Goal: Task Accomplishment & Management: Use online tool/utility

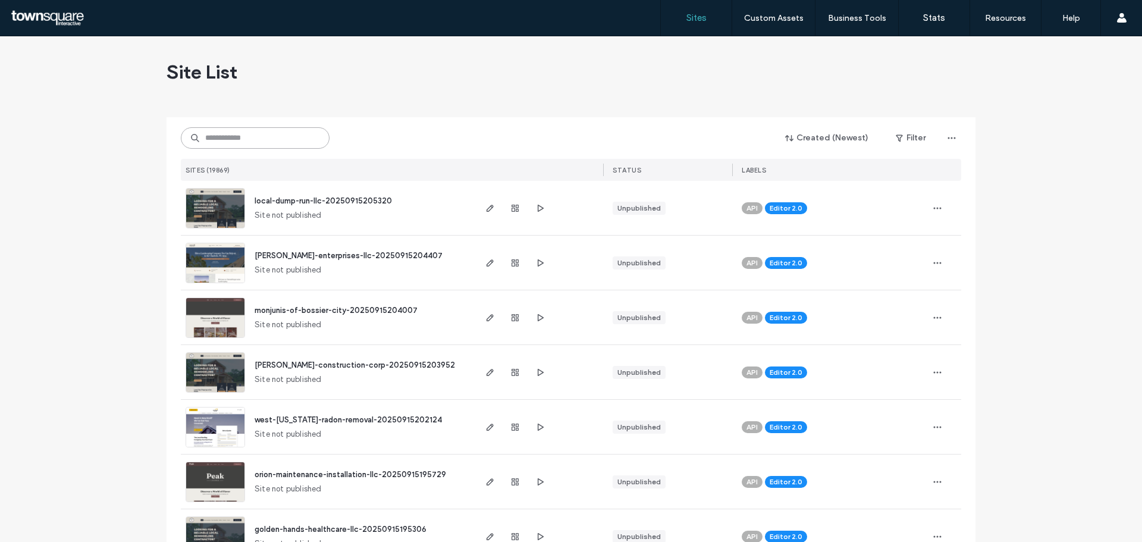
click at [256, 133] on input at bounding box center [255, 137] width 149 height 21
paste input "**********"
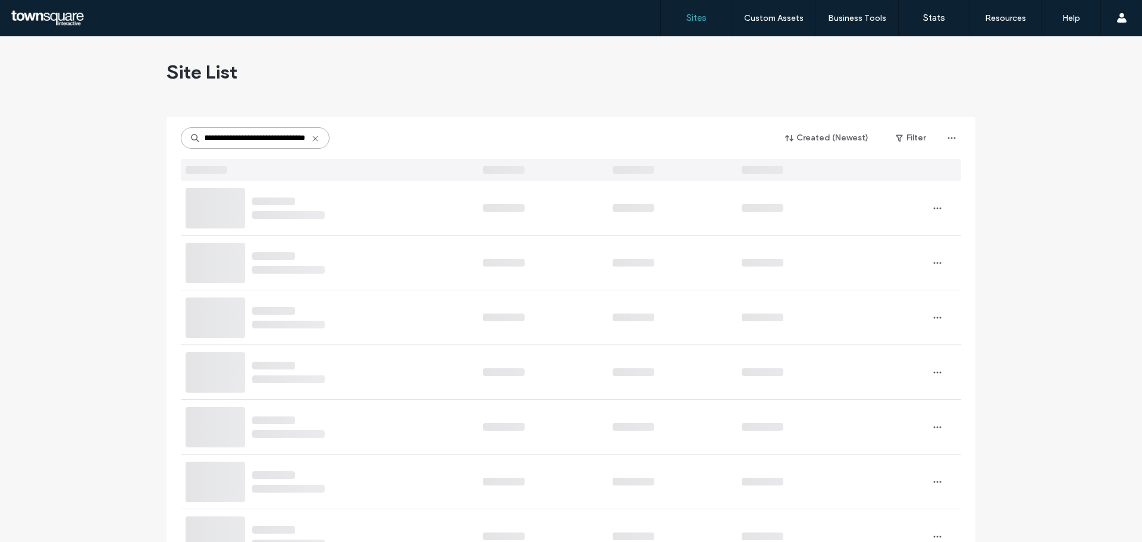
scroll to position [0, 56]
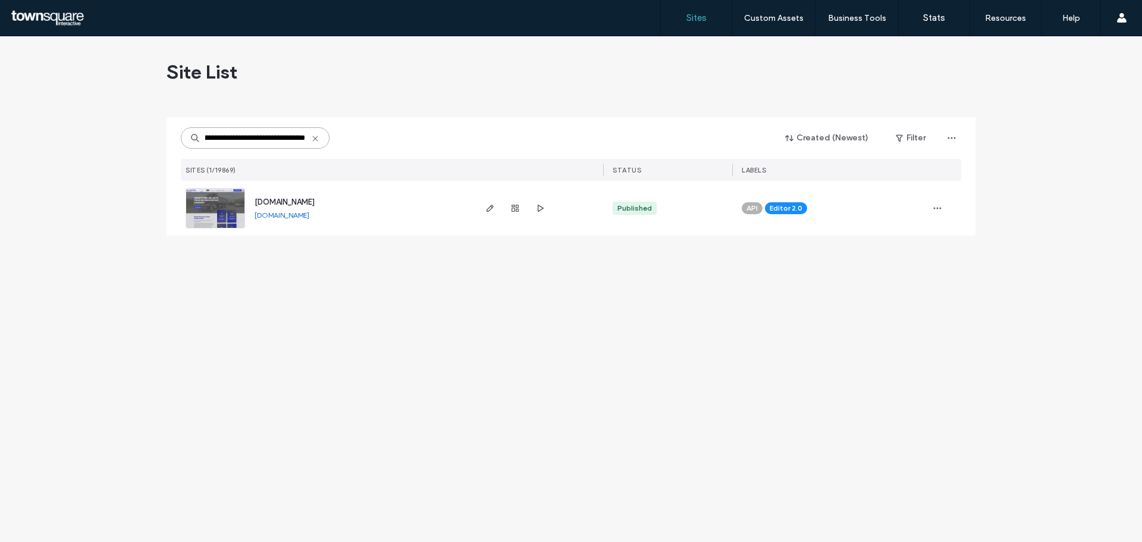
type input "**********"
click at [492, 212] on icon "button" at bounding box center [490, 208] width 10 height 10
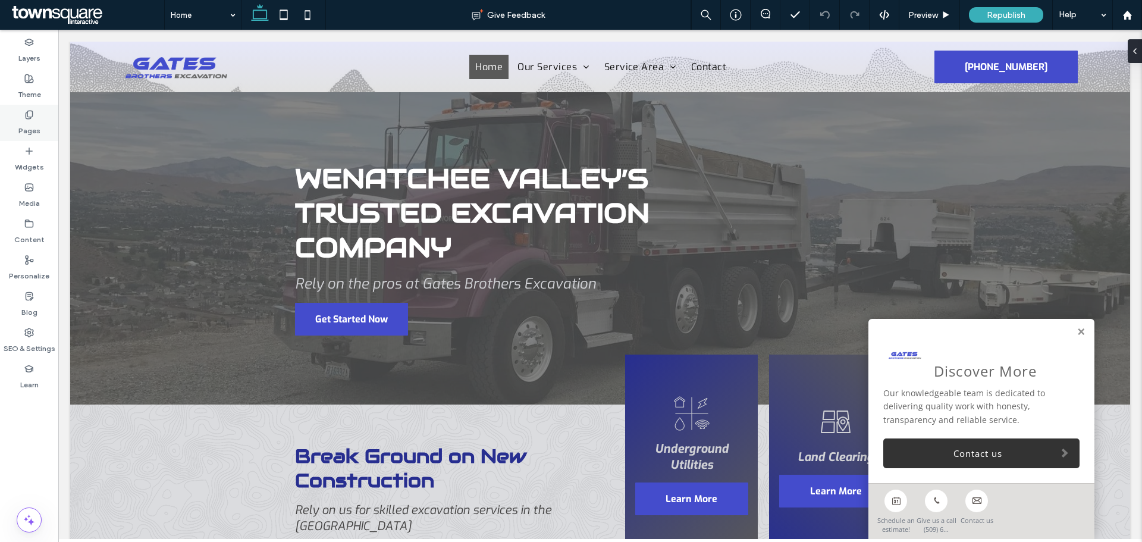
click at [29, 122] on label "Pages" at bounding box center [29, 128] width 22 height 17
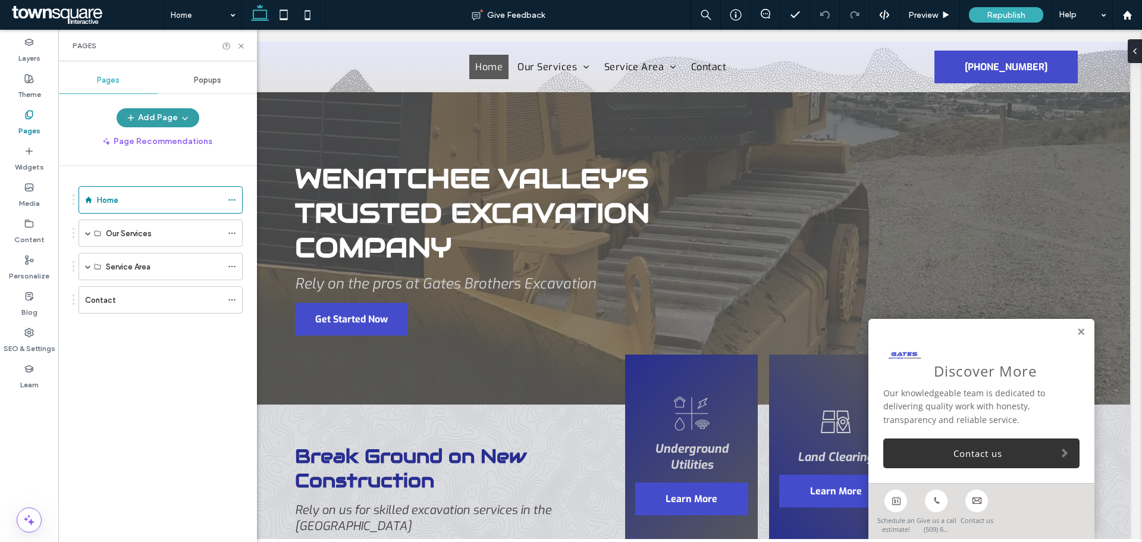
click at [178, 118] on span "button" at bounding box center [184, 118] width 12 height 18
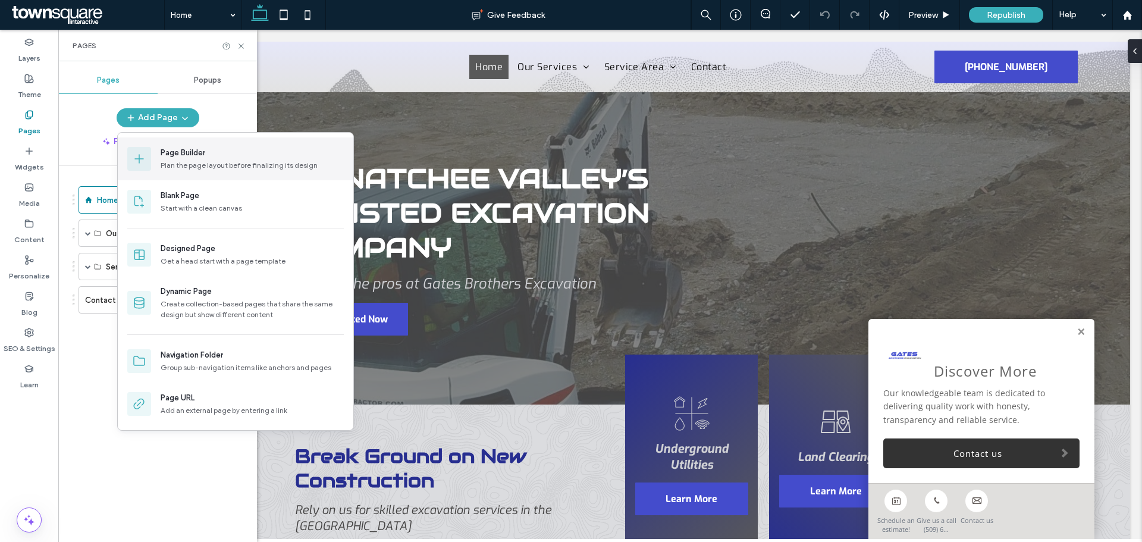
click at [192, 156] on div "Page Builder" at bounding box center [183, 153] width 45 height 12
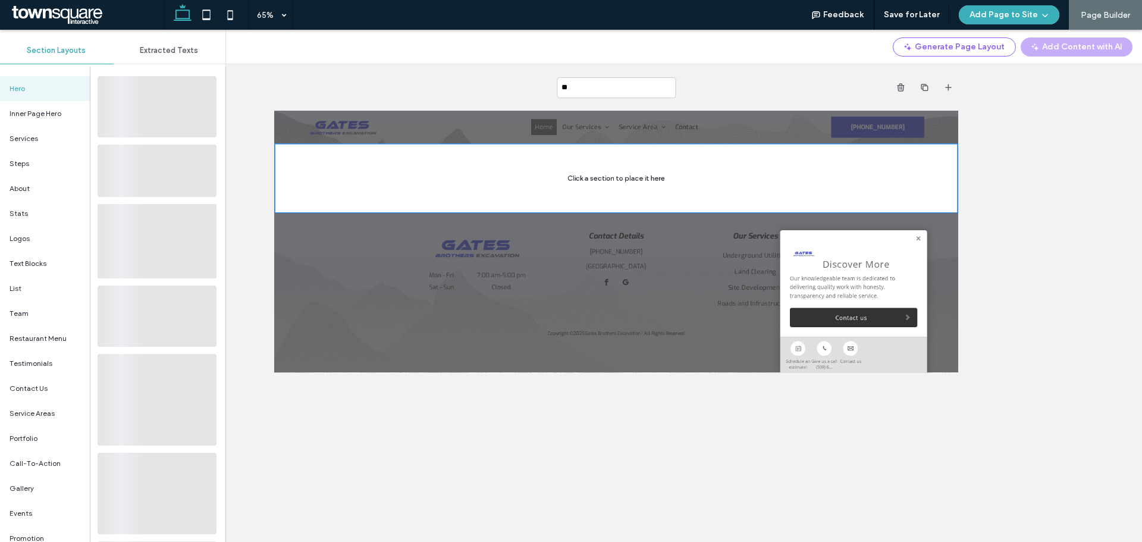
type input "***"
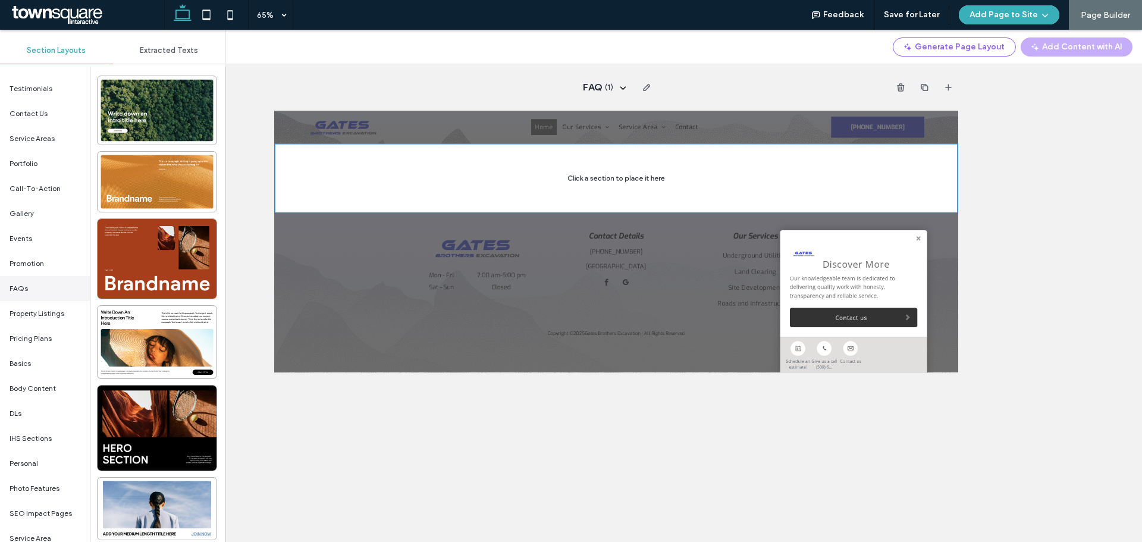
scroll to position [292, 0]
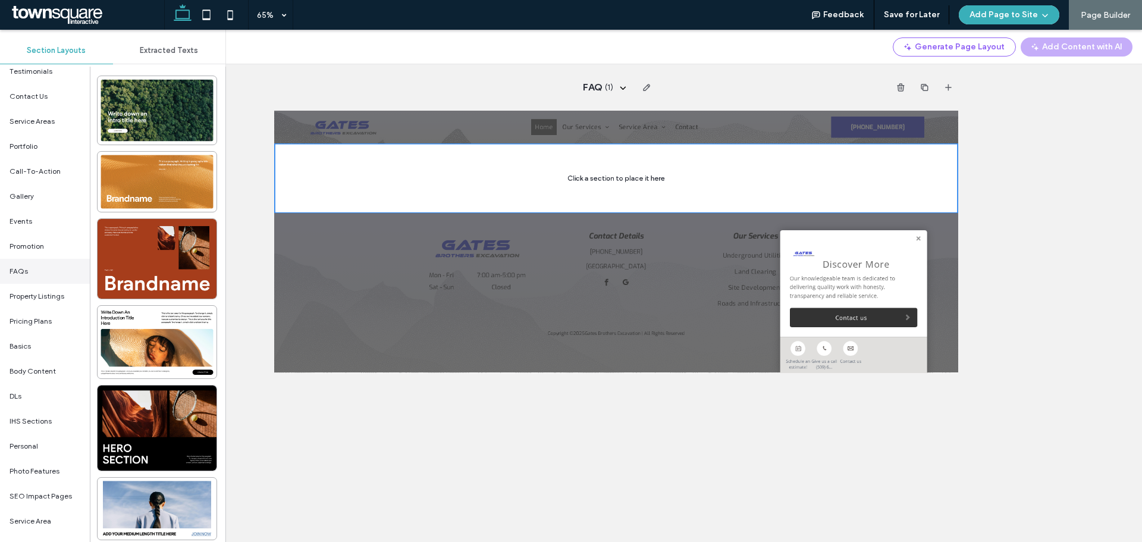
click at [39, 265] on div "FAQs" at bounding box center [45, 271] width 90 height 25
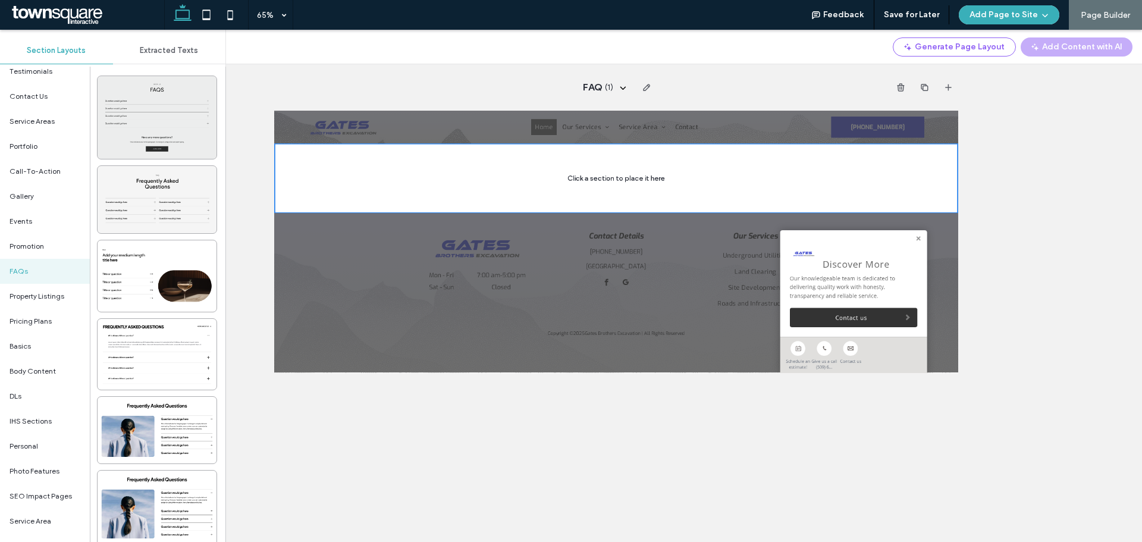
click at [163, 117] on div at bounding box center [157, 117] width 119 height 83
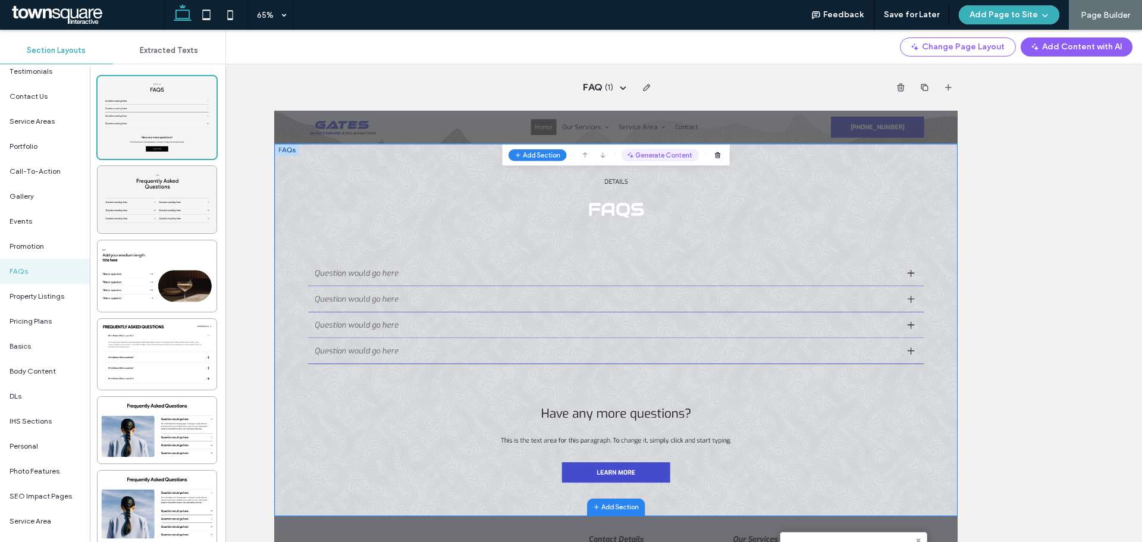
click at [875, 180] on button "Generate Content" at bounding box center [868, 178] width 120 height 19
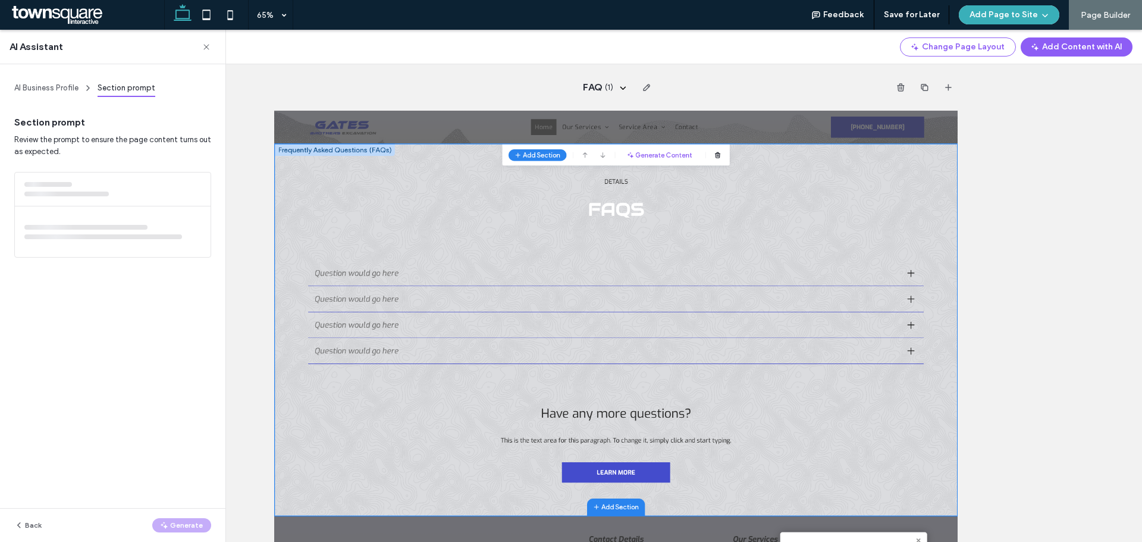
scroll to position [53, 0]
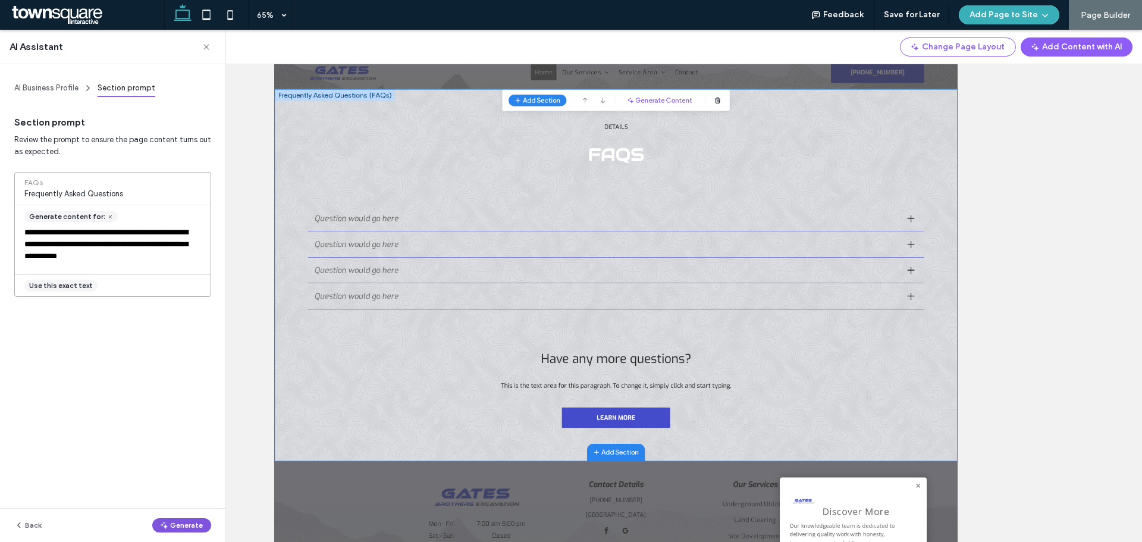
click at [177, 521] on button "Generate" at bounding box center [181, 525] width 59 height 14
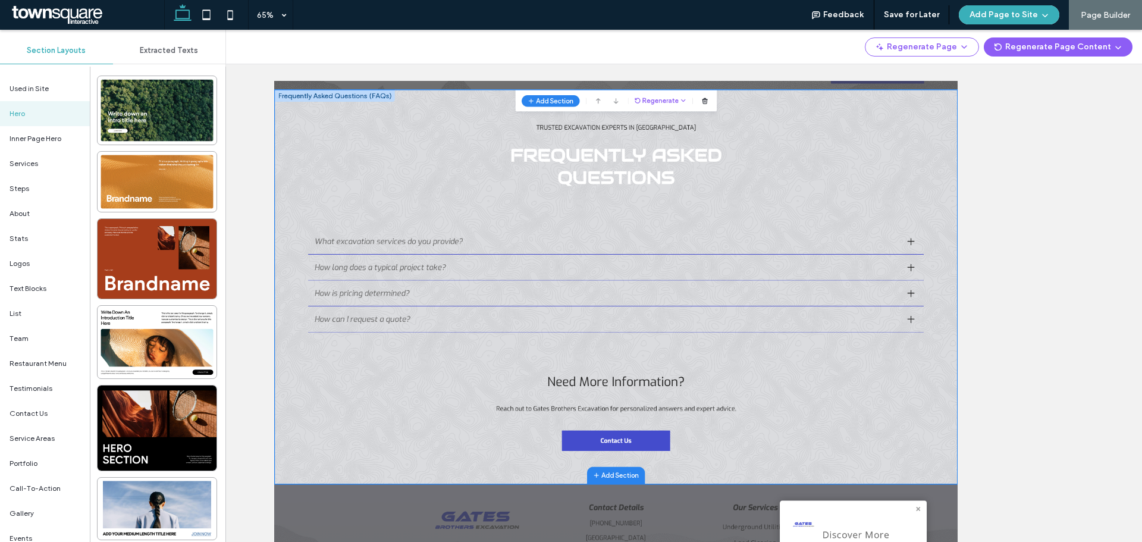
scroll to position [0, 0]
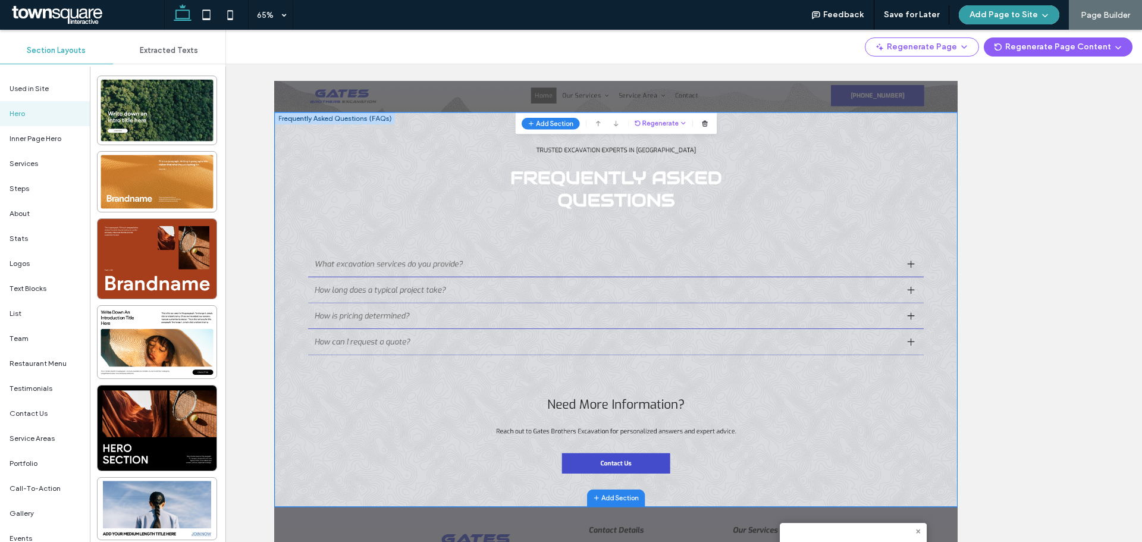
click at [1021, 11] on button "Add Page to Site" at bounding box center [1008, 14] width 100 height 19
click at [1001, 63] on span "Add & Go to Editor" at bounding box center [998, 68] width 68 height 12
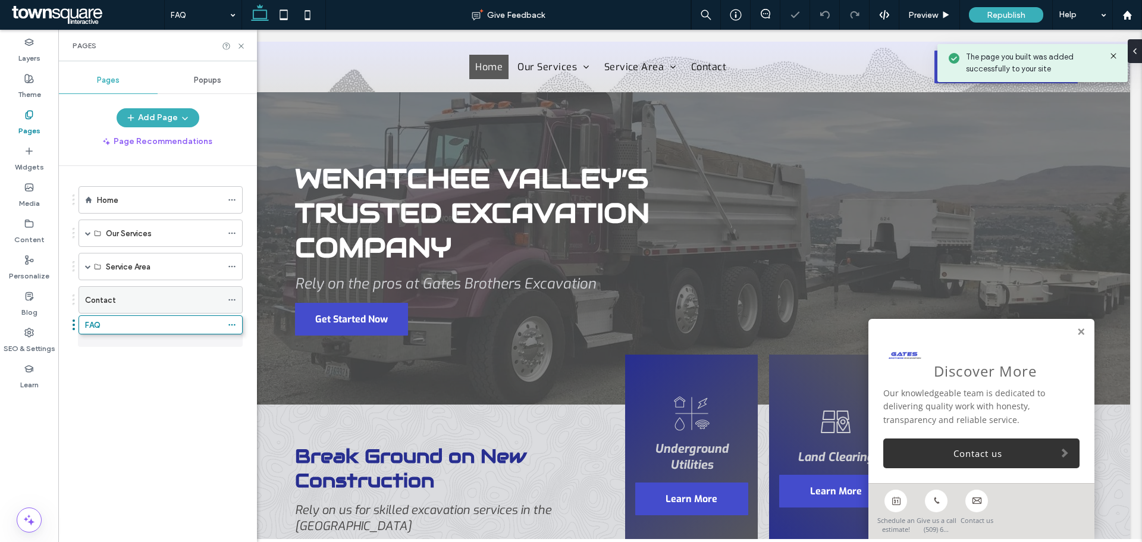
drag, startPoint x: 188, startPoint y: 335, endPoint x: 187, endPoint y: 292, distance: 42.8
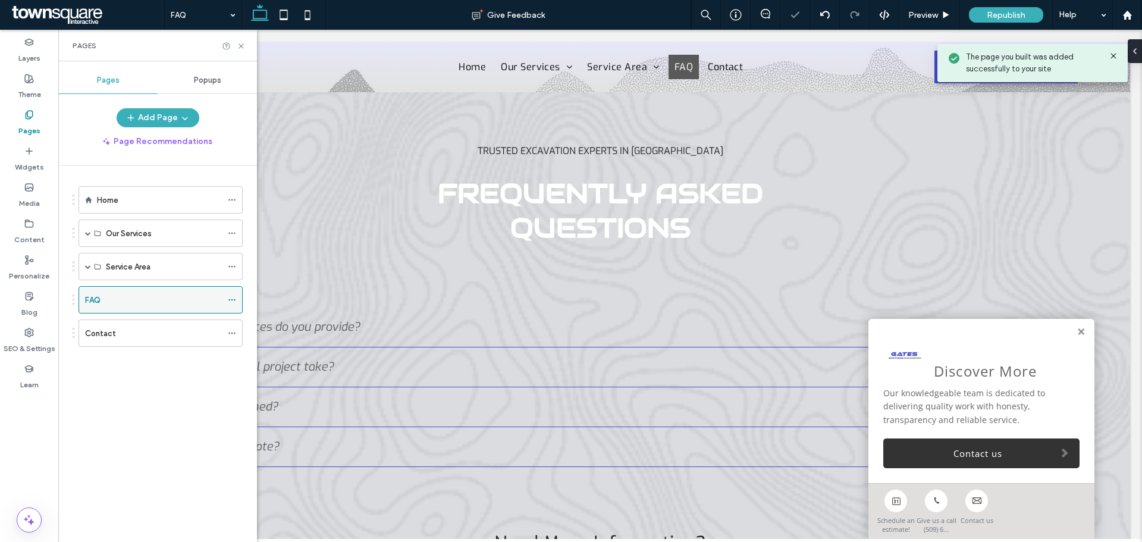
click at [231, 302] on icon at bounding box center [232, 299] width 8 height 8
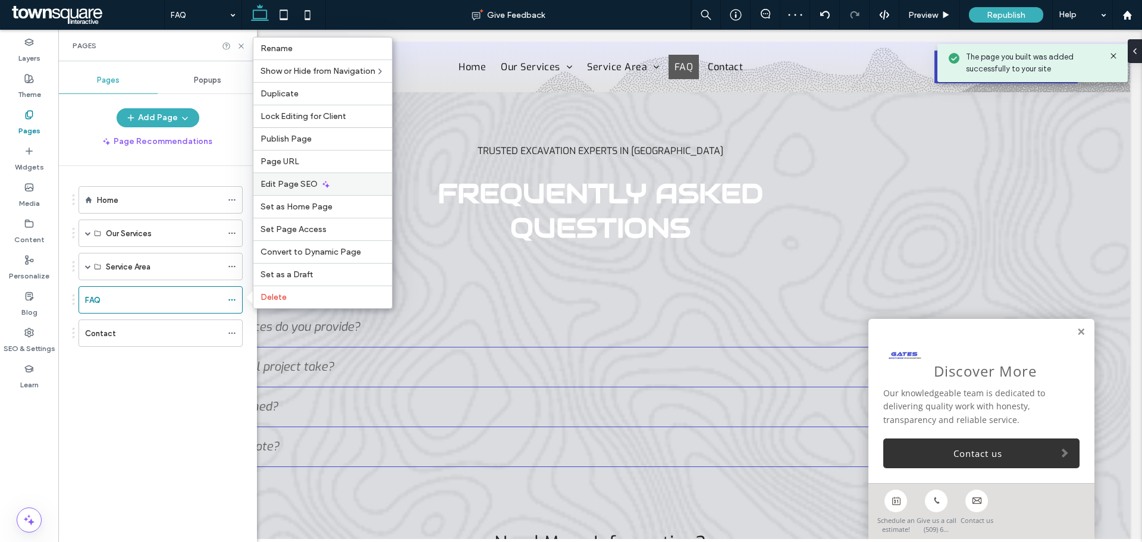
click at [312, 180] on span "Edit Page SEO" at bounding box center [288, 184] width 57 height 10
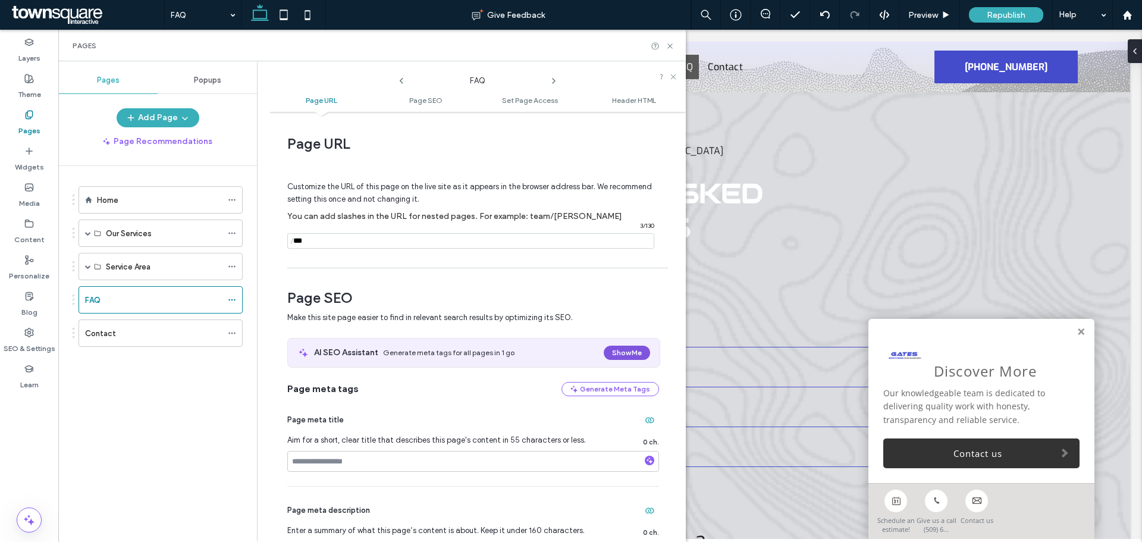
scroll to position [59, 0]
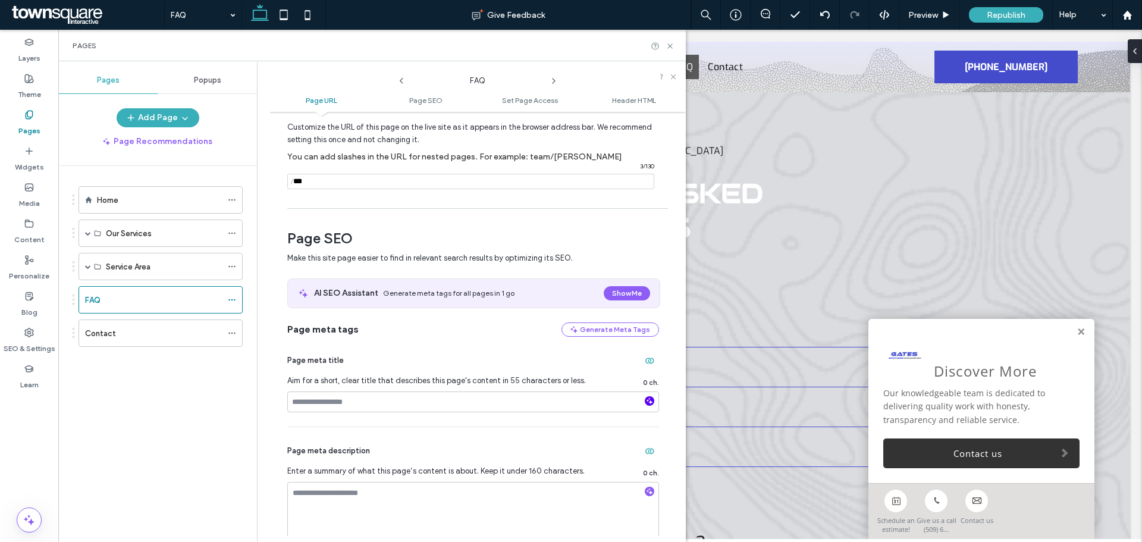
click at [646, 401] on icon "button" at bounding box center [649, 401] width 8 height 8
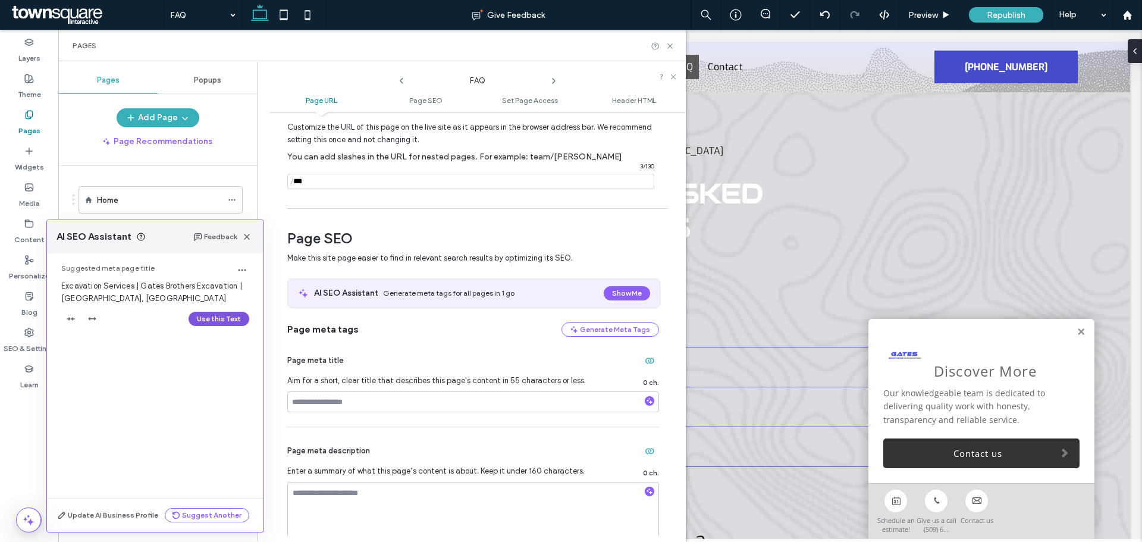
click at [230, 317] on button "Use this Text" at bounding box center [218, 319] width 61 height 14
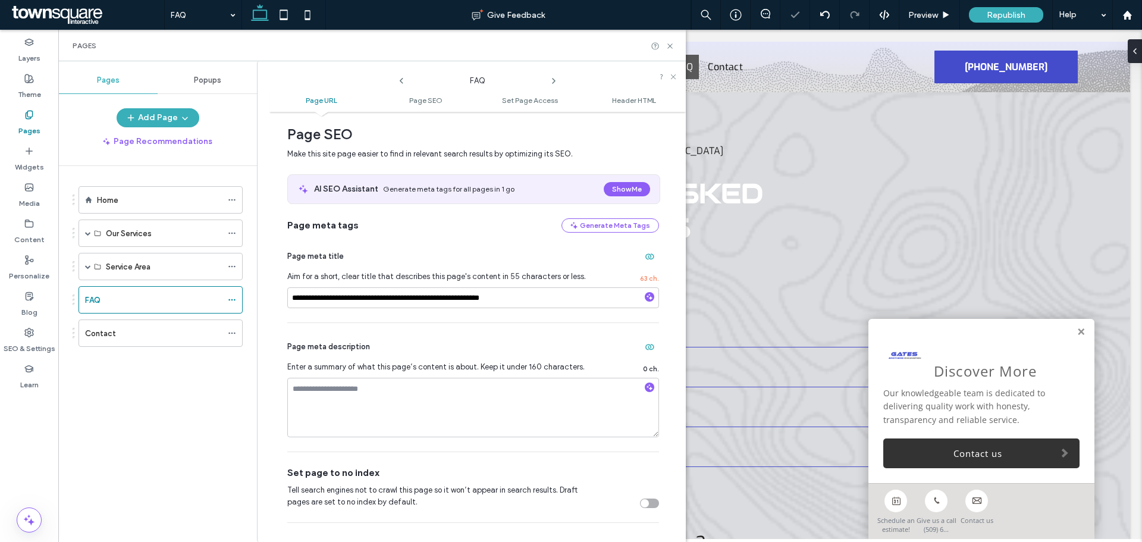
scroll to position [178, 0]
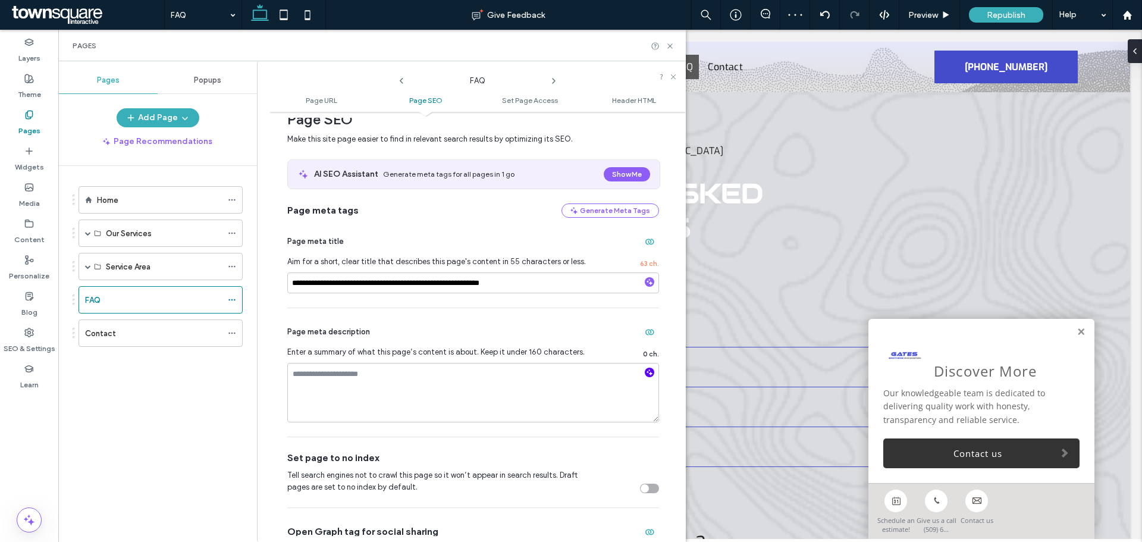
click at [645, 373] on icon "button" at bounding box center [649, 372] width 8 height 8
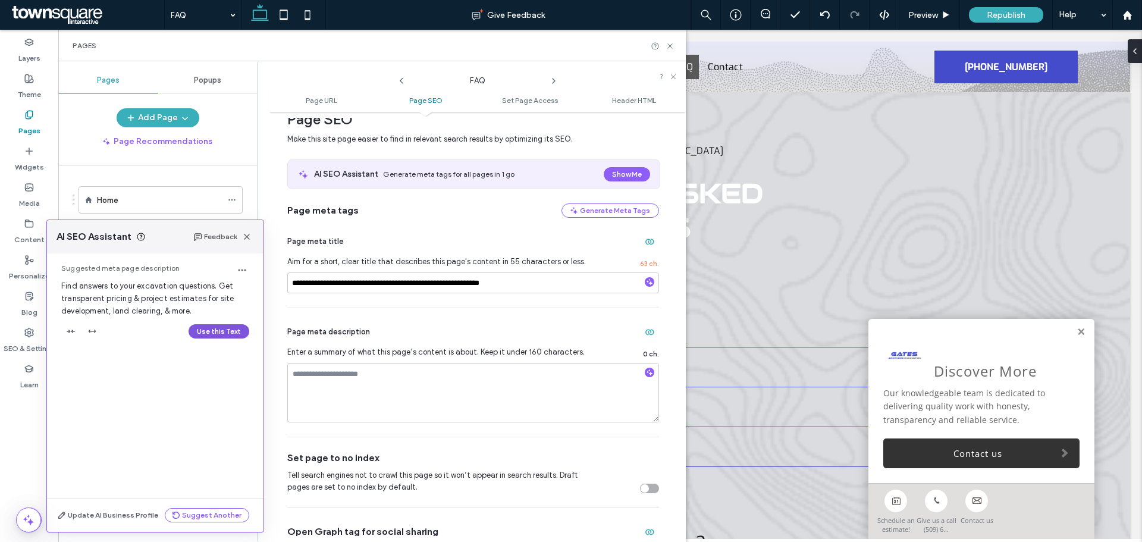
click at [215, 332] on button "Use this Text" at bounding box center [218, 331] width 61 height 14
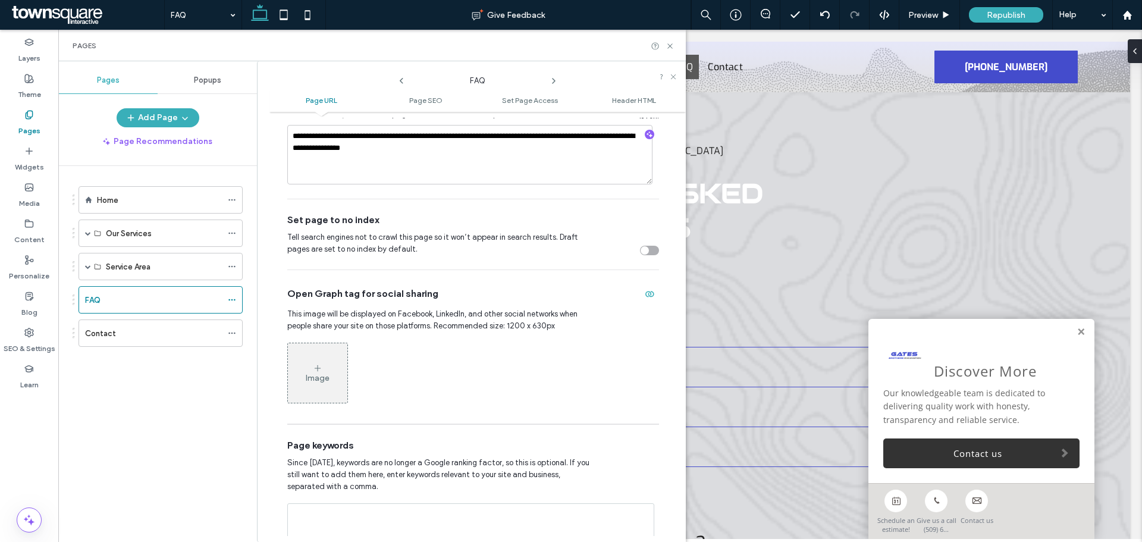
scroll to position [0, 0]
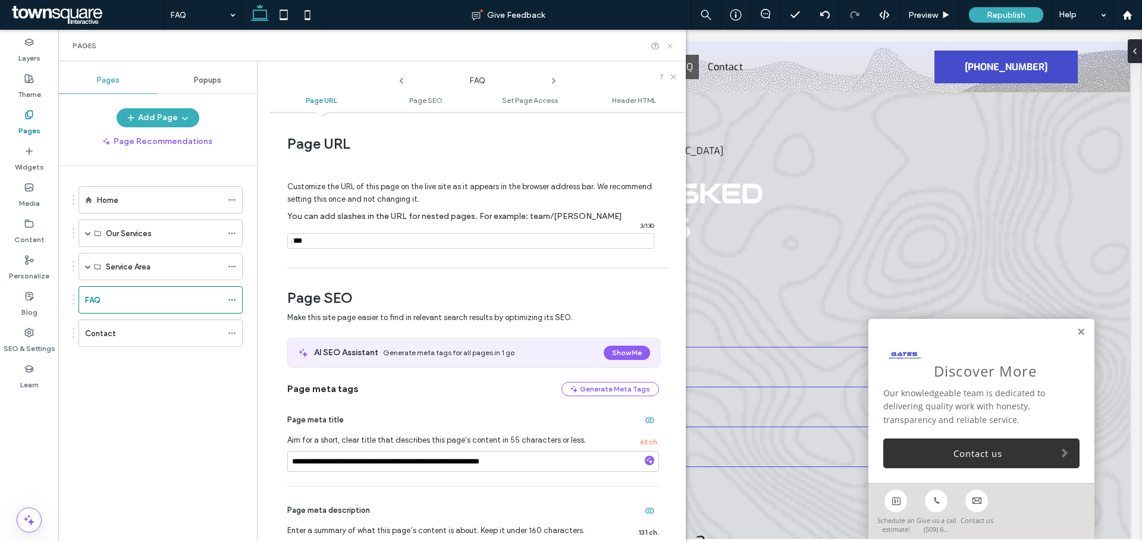
click at [671, 49] on icon at bounding box center [669, 46] width 9 height 9
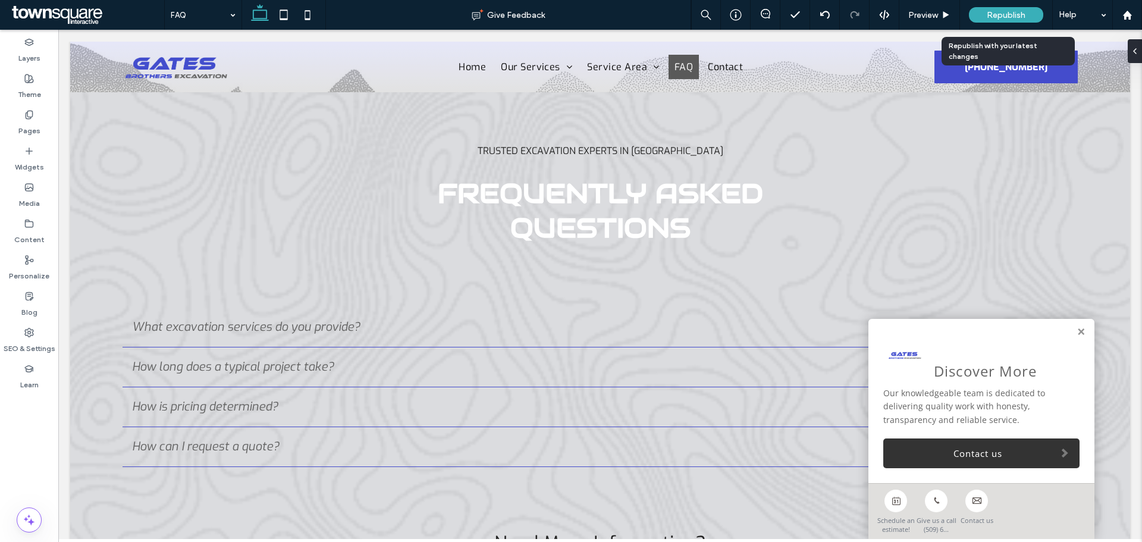
click at [998, 18] on span "Republish" at bounding box center [1005, 15] width 39 height 10
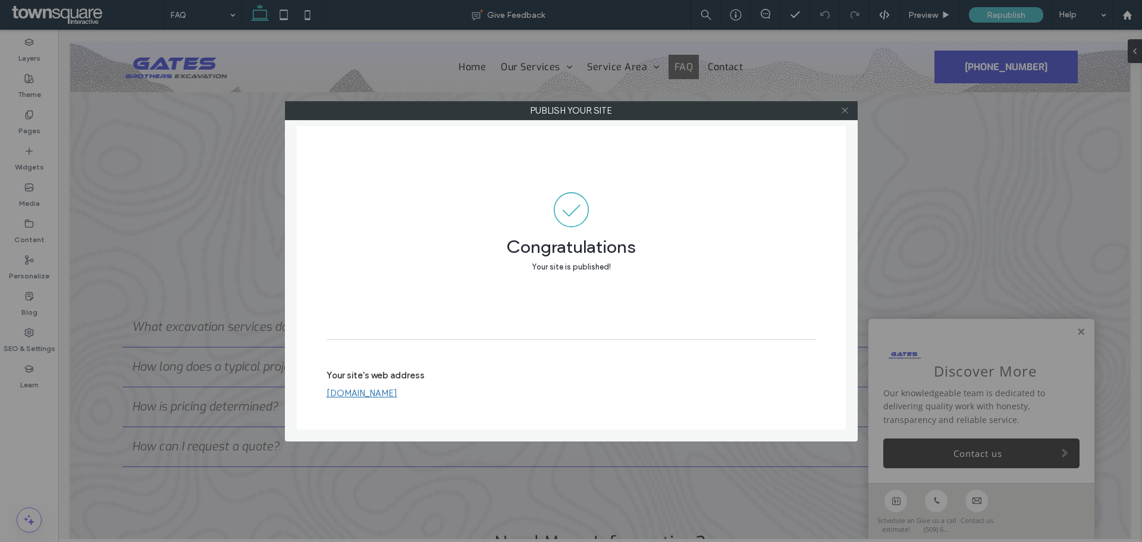
click at [841, 112] on icon at bounding box center [844, 110] width 9 height 9
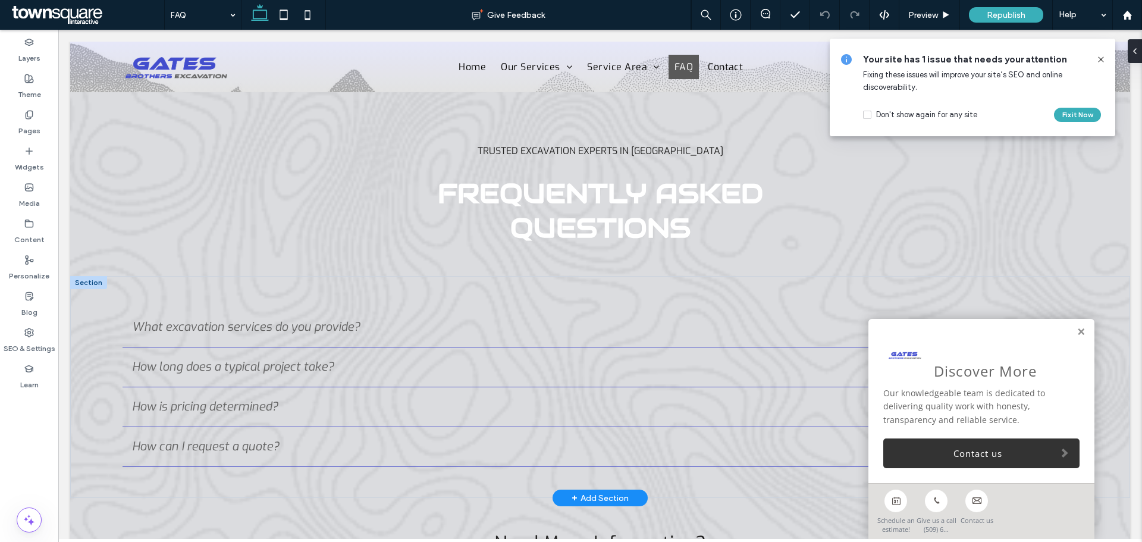
drag, startPoint x: 1071, startPoint y: 329, endPoint x: 1038, endPoint y: 322, distance: 34.1
click at [1076, 329] on link at bounding box center [1080, 332] width 9 height 10
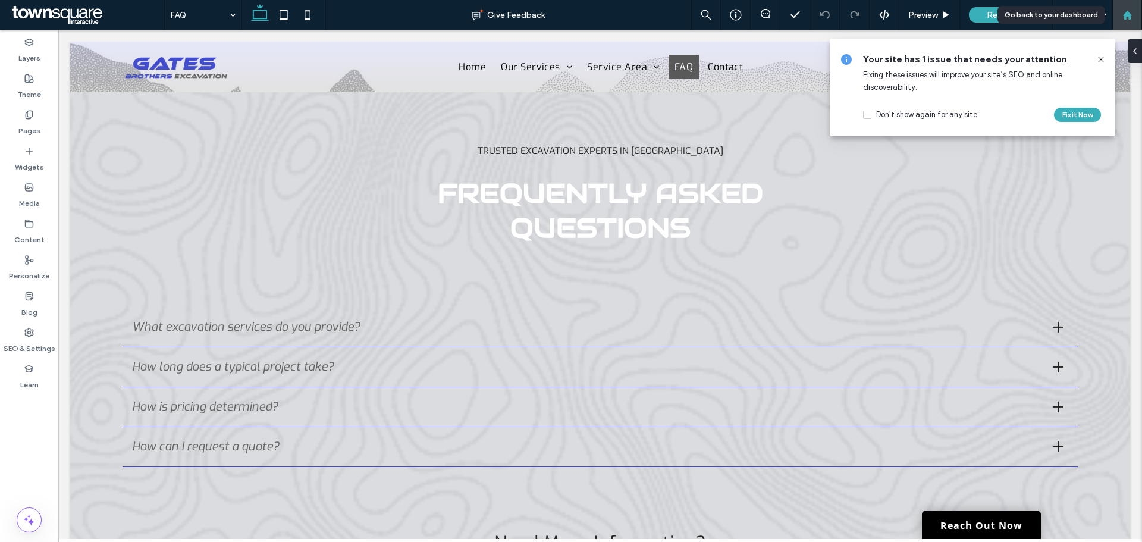
click at [1119, 17] on div at bounding box center [1126, 15] width 29 height 10
